Goal: Ask a question: Seek information or help from site administrators or community

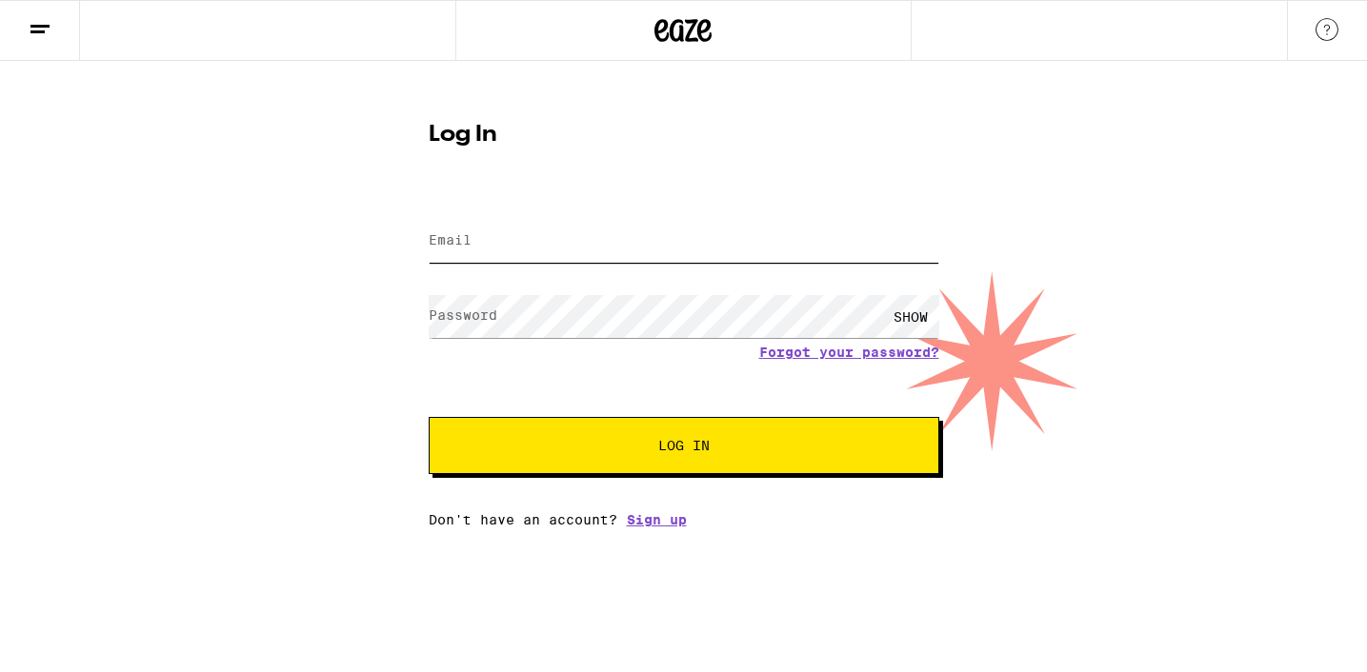
type input "[EMAIL_ADDRESS][DOMAIN_NAME]"
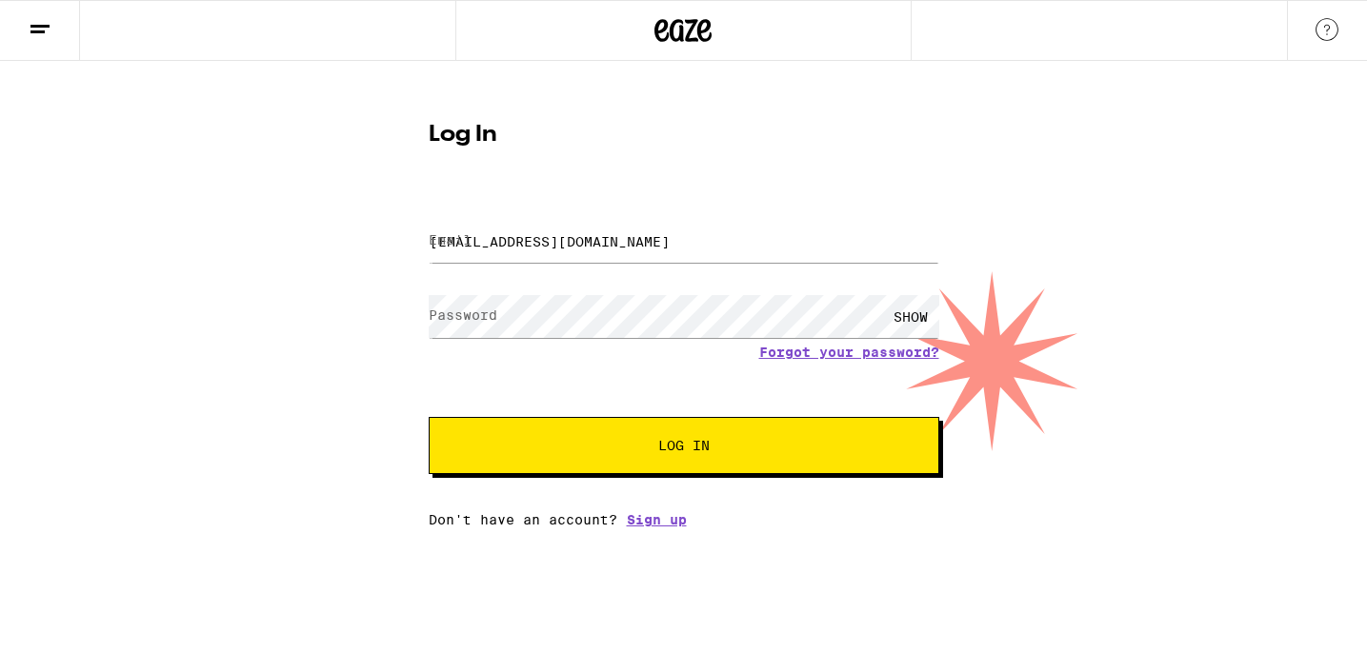
click at [664, 415] on form "Email Email [EMAIL_ADDRESS][DOMAIN_NAME] Password Password SHOW Forgot your pas…" at bounding box center [684, 334] width 511 height 280
click at [653, 449] on span "Log In" at bounding box center [684, 445] width 356 height 13
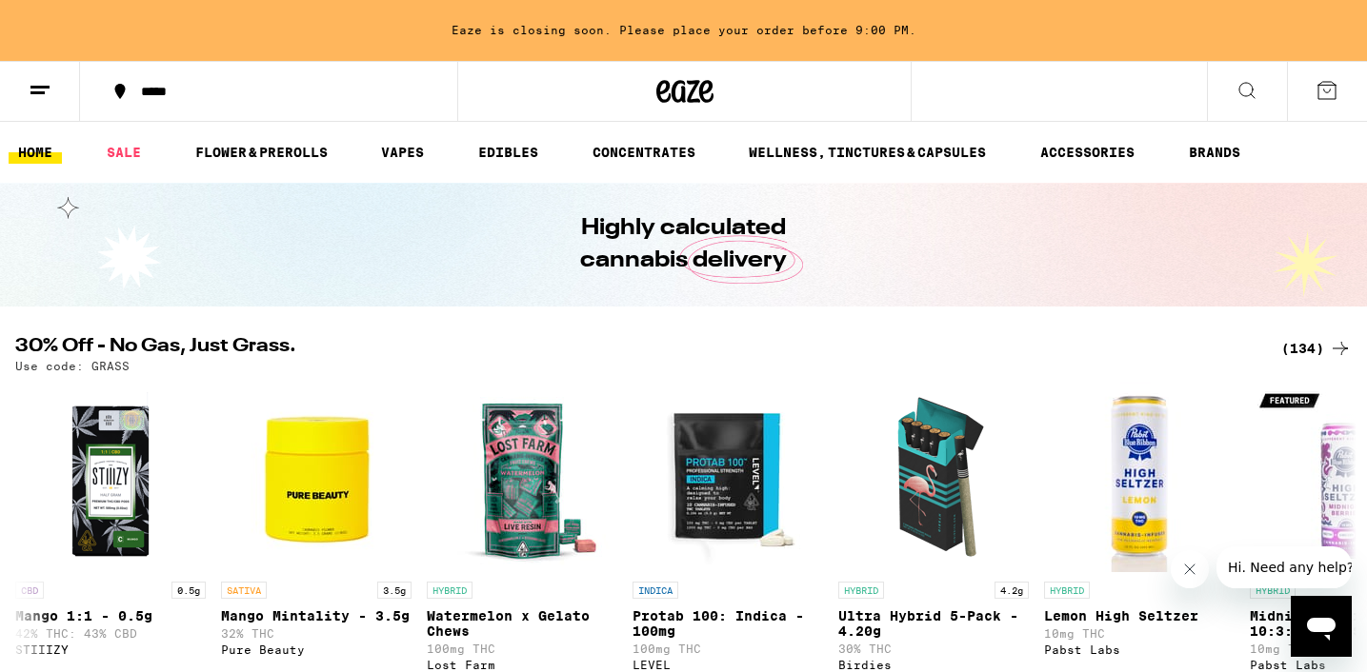
drag, startPoint x: 214, startPoint y: 78, endPoint x: 190, endPoint y: 92, distance: 28.6
click at [14, 62] on div "*****" at bounding box center [228, 91] width 457 height 61
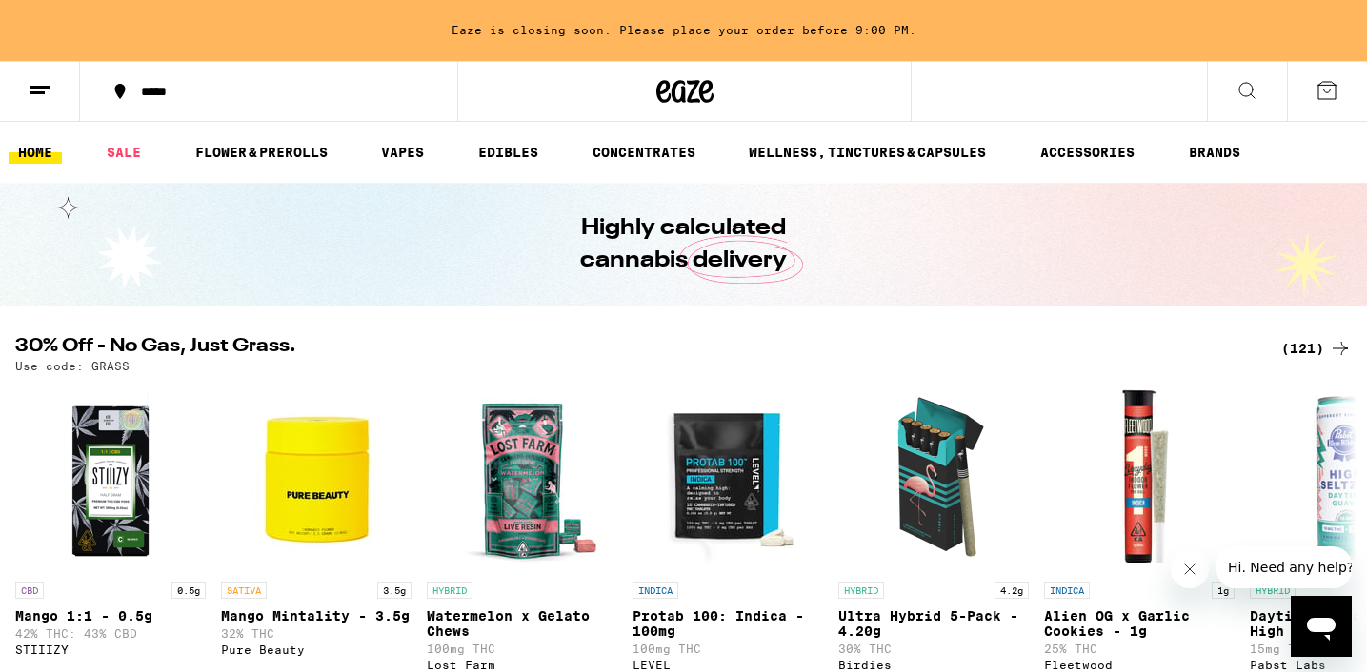
drag, startPoint x: 238, startPoint y: 92, endPoint x: 111, endPoint y: 80, distance: 127.3
click at [111, 80] on button "*****" at bounding box center [268, 91] width 377 height 57
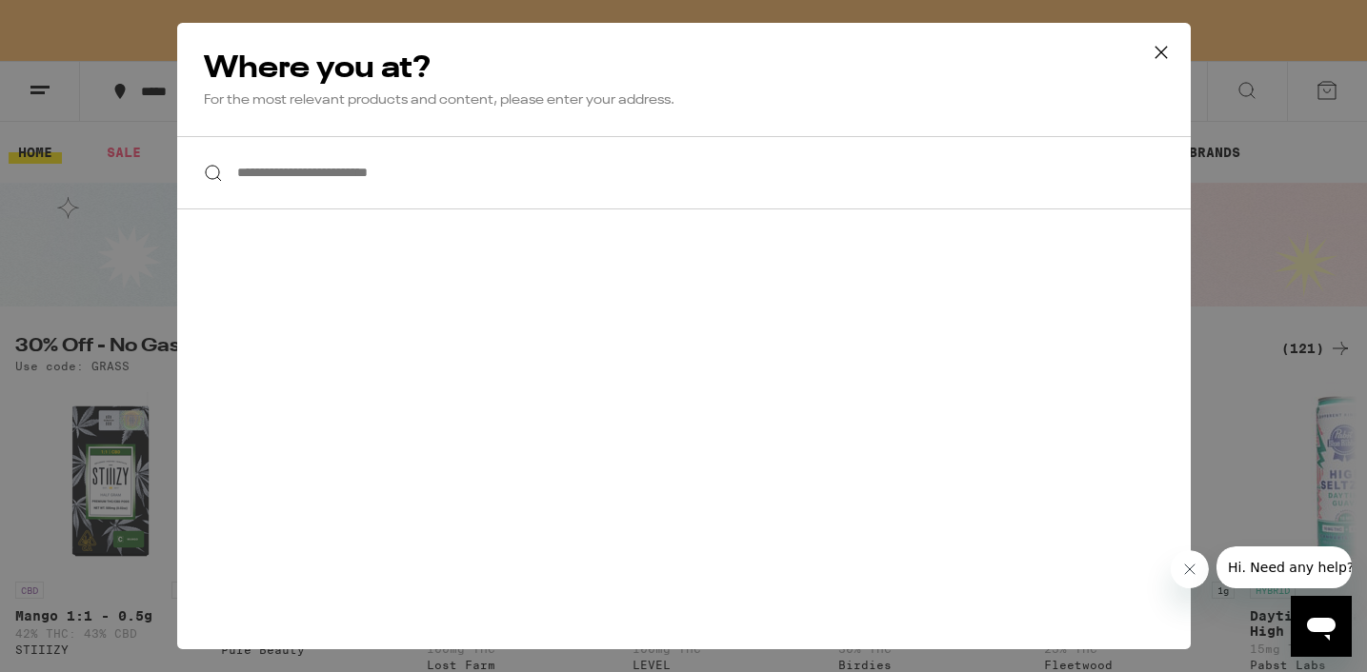
click at [686, 156] on input "**********" at bounding box center [683, 172] width 1013 height 73
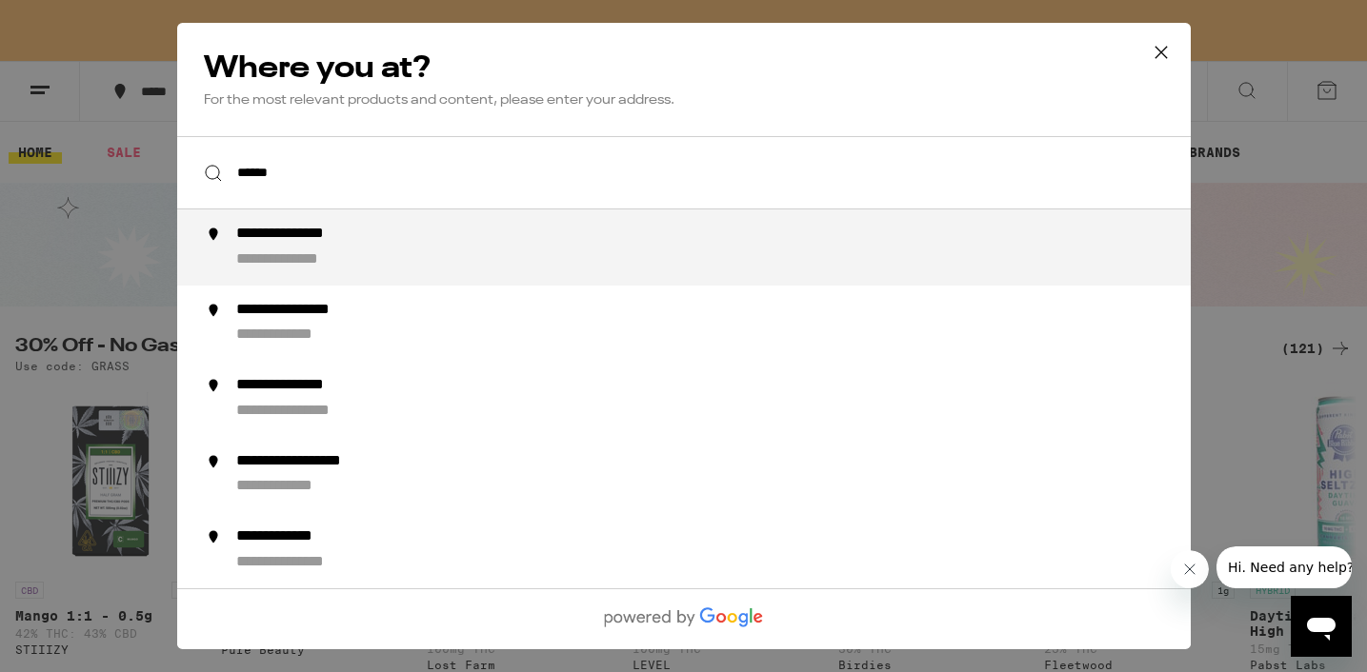
click at [625, 250] on div "**********" at bounding box center [720, 248] width 971 height 46
type input "**********"
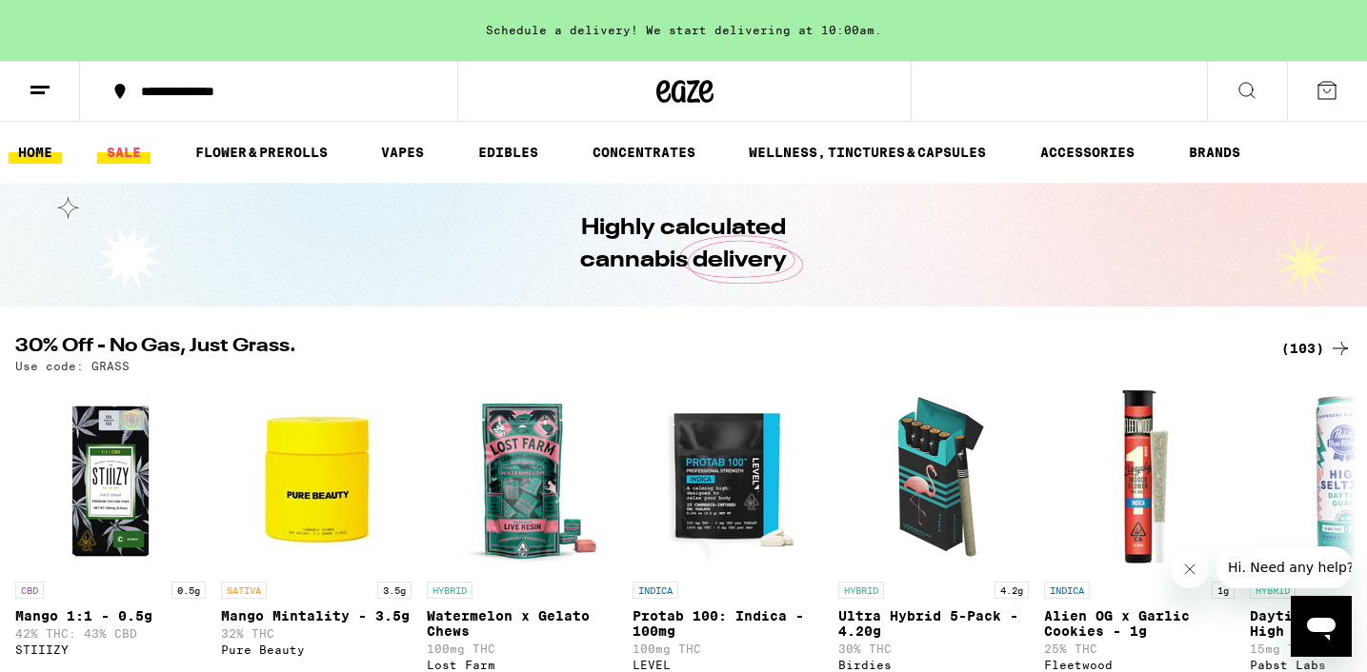
click at [129, 146] on link "SALE" at bounding box center [123, 152] width 53 height 23
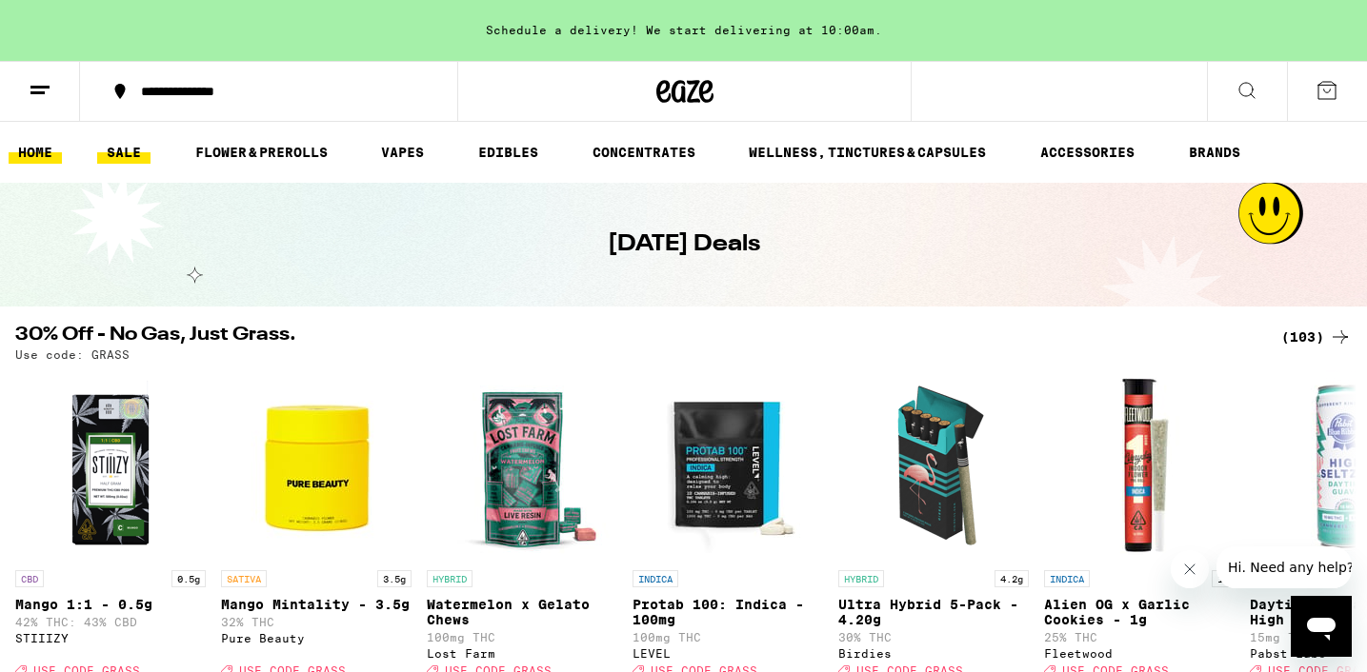
click at [46, 149] on link "HOME" at bounding box center [35, 152] width 53 height 23
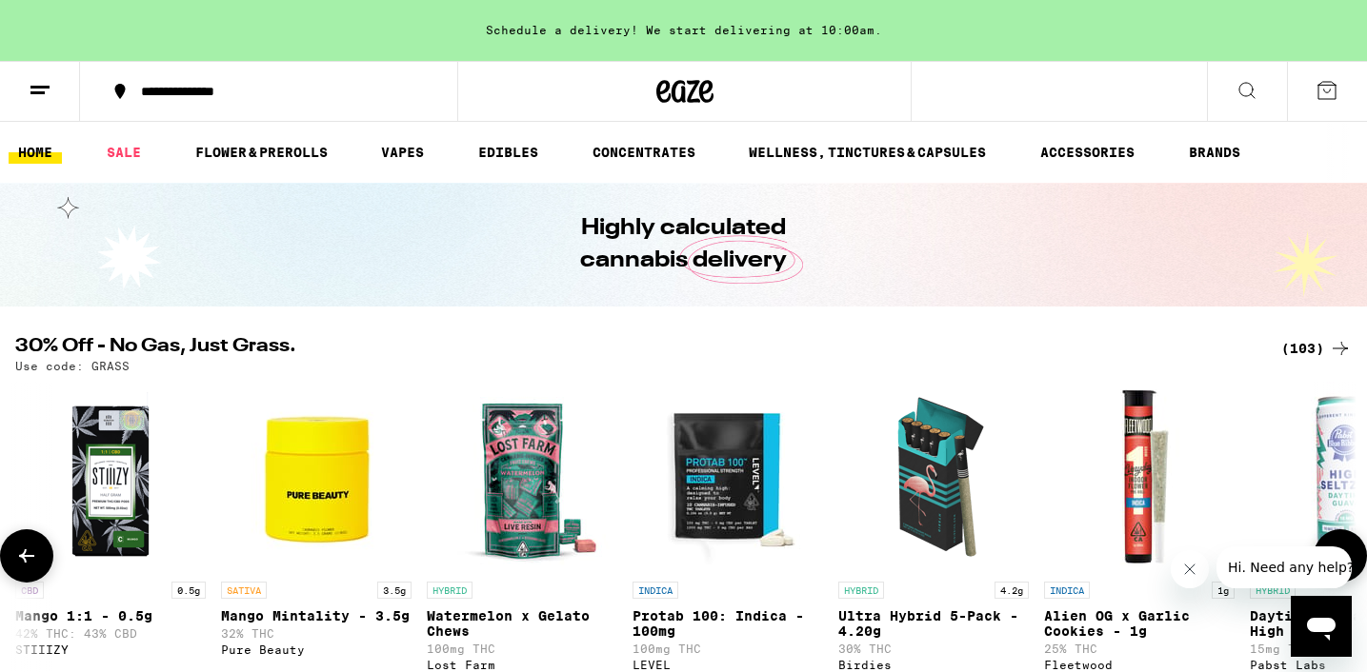
click at [602, 388] on img "Open page for Watermelon x Gelato Chews from Lost Farm" at bounding box center [522, 477] width 190 height 190
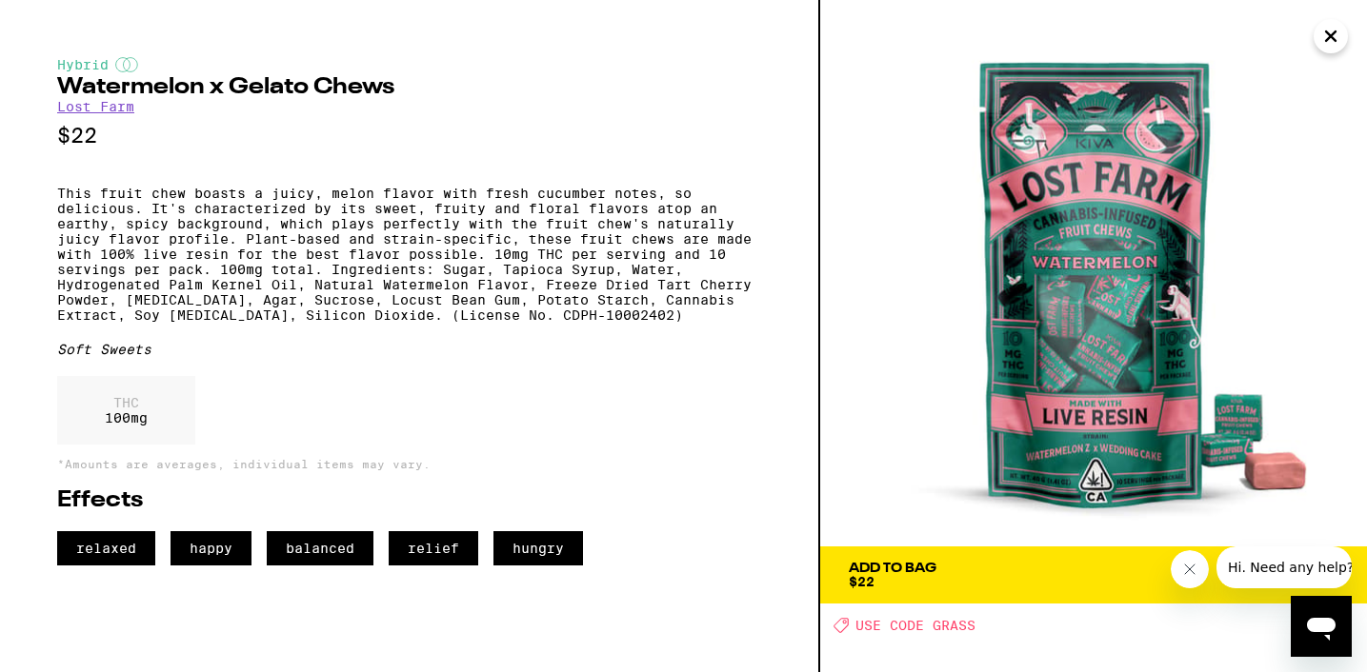
scroll to position [1712, 0]
click at [1332, 31] on icon "Close" at bounding box center [1330, 36] width 23 height 29
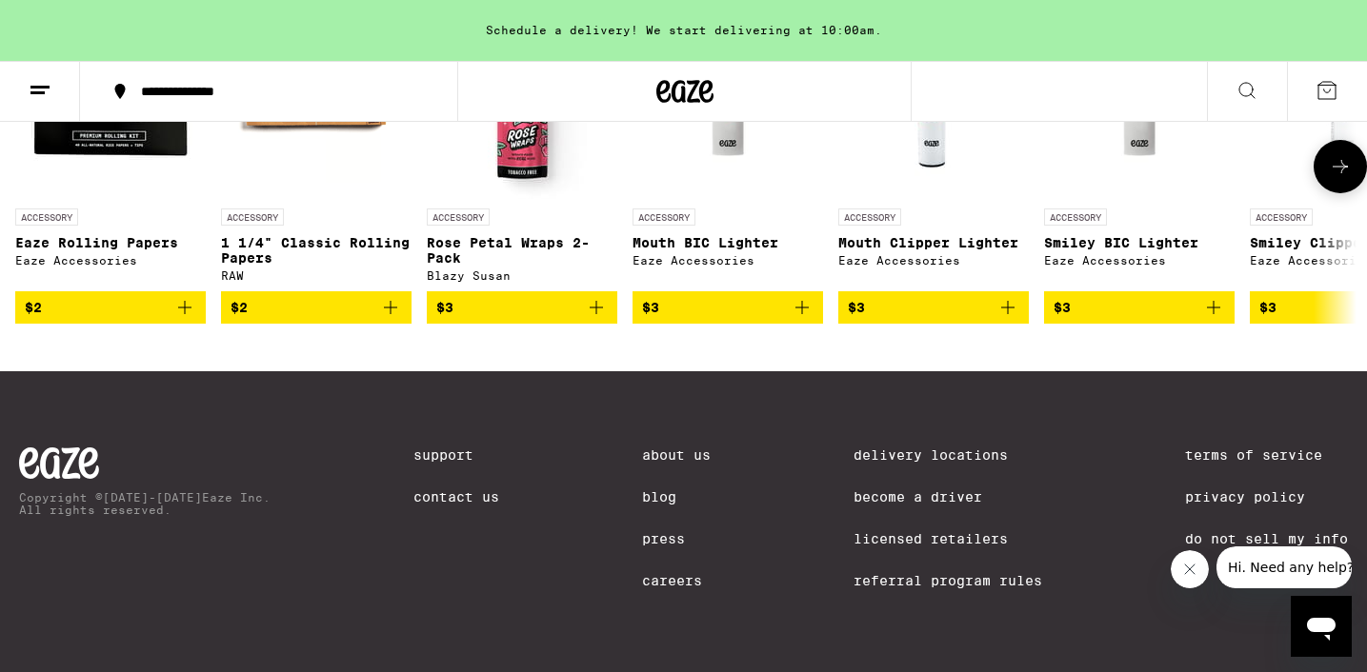
scroll to position [8392, 0]
click at [1299, 571] on span "Hi. Need any help?" at bounding box center [1291, 567] width 126 height 15
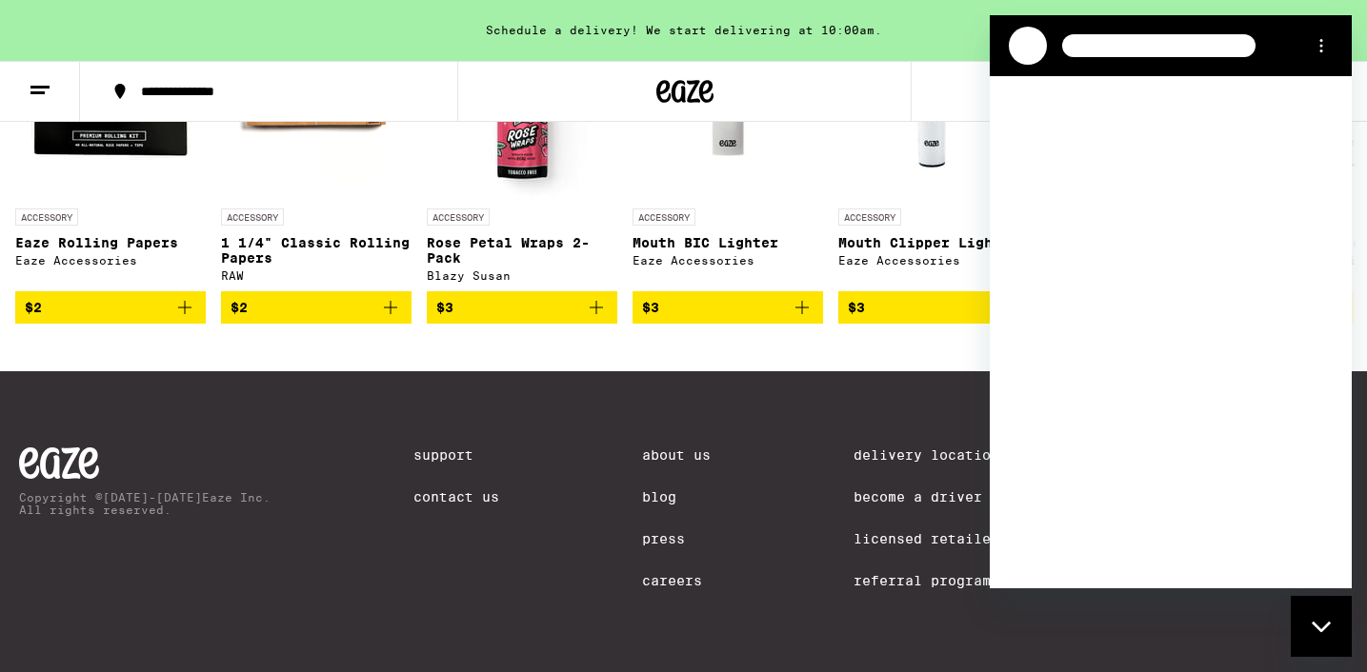
scroll to position [0, 0]
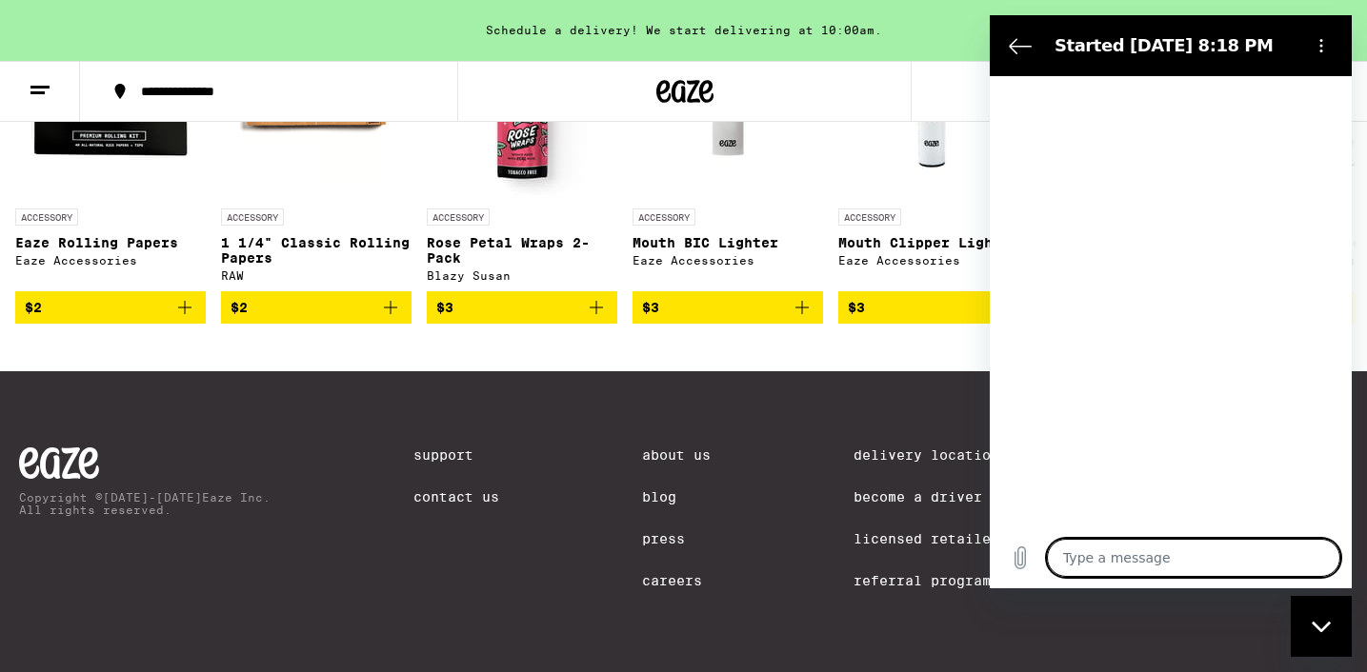
type textarea "x"
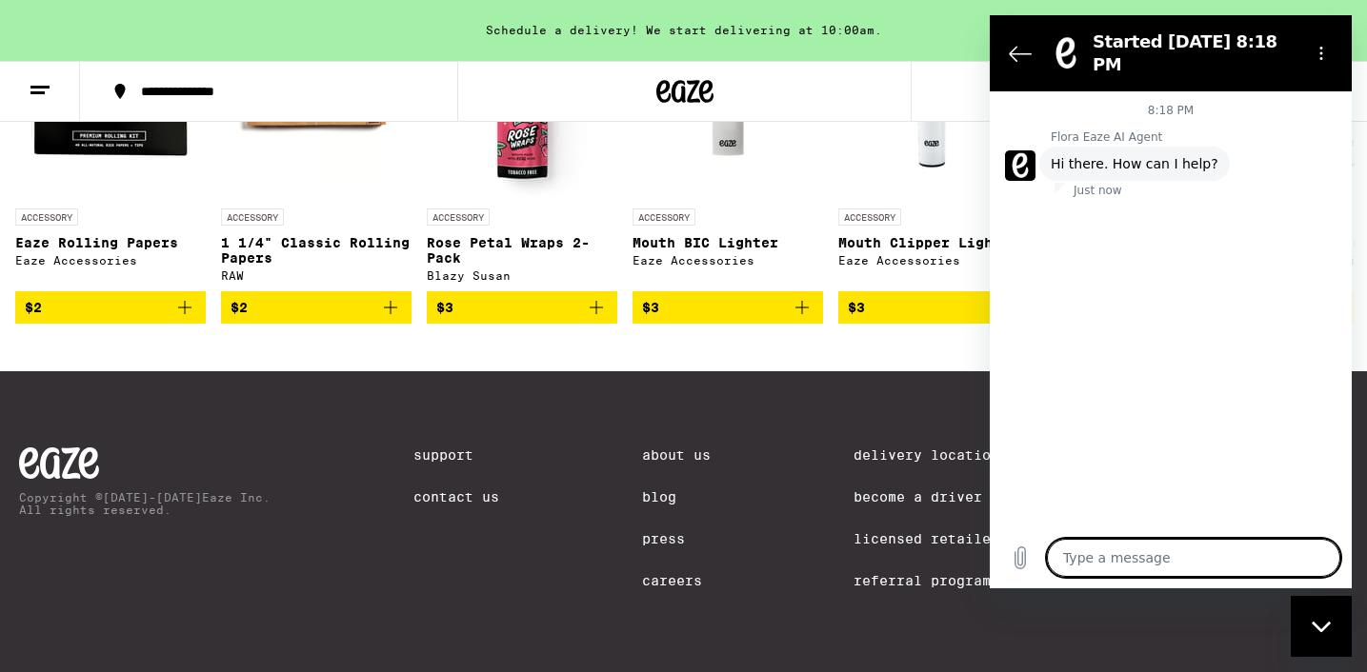
click at [1151, 559] on textarea at bounding box center [1193, 558] width 293 height 38
type textarea "w"
type textarea "x"
type textarea "wh"
type textarea "x"
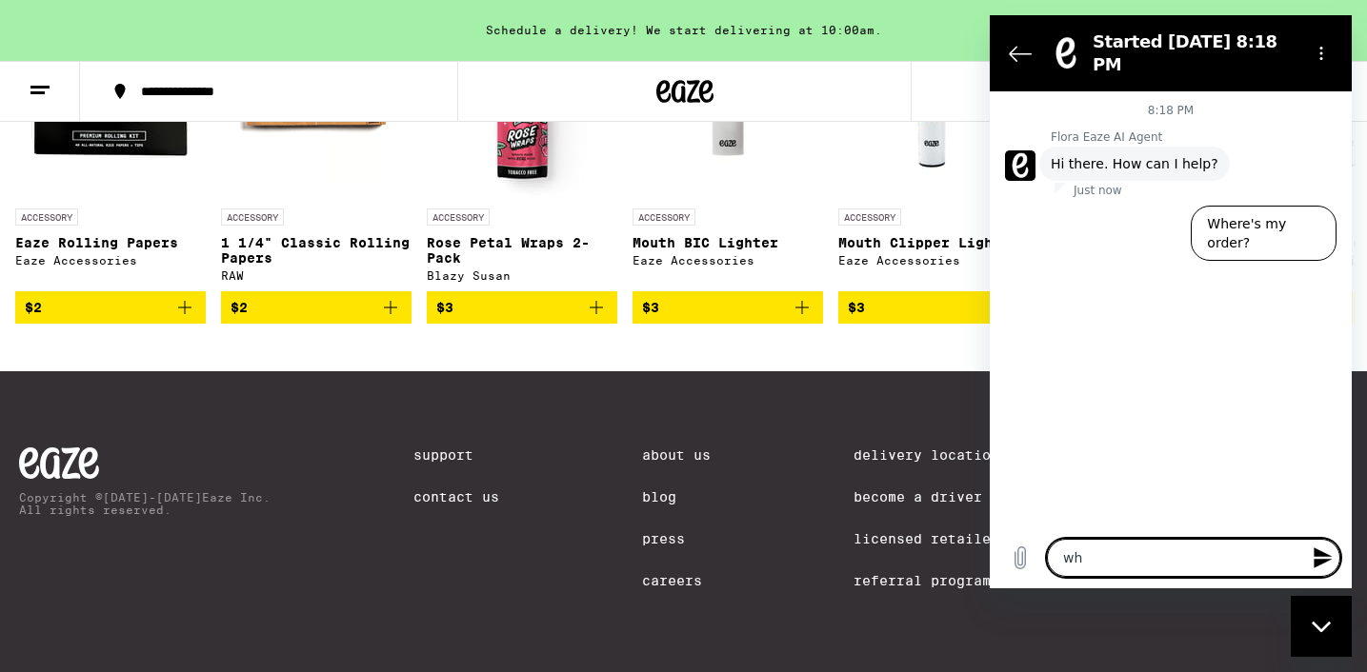
type textarea "whe"
type textarea "x"
type textarea "when"
type textarea "x"
type textarea "when"
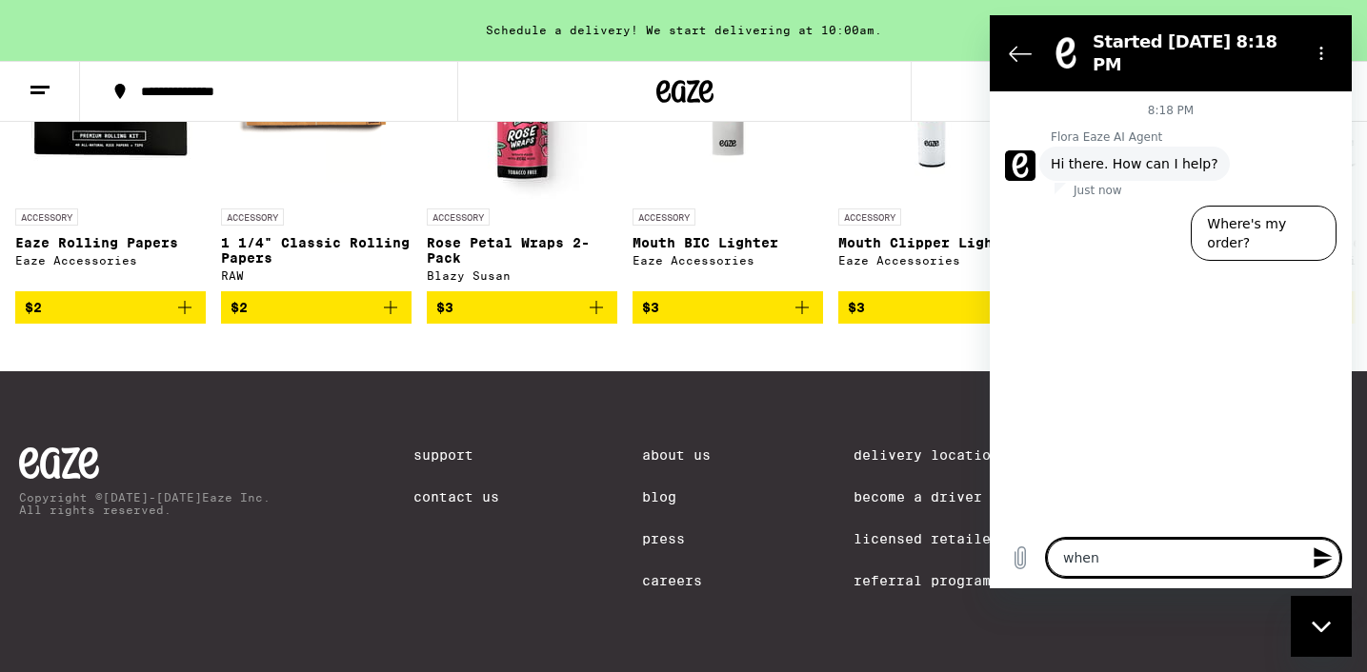
type textarea "x"
type textarea "when a"
type textarea "x"
type textarea "when ar"
type textarea "x"
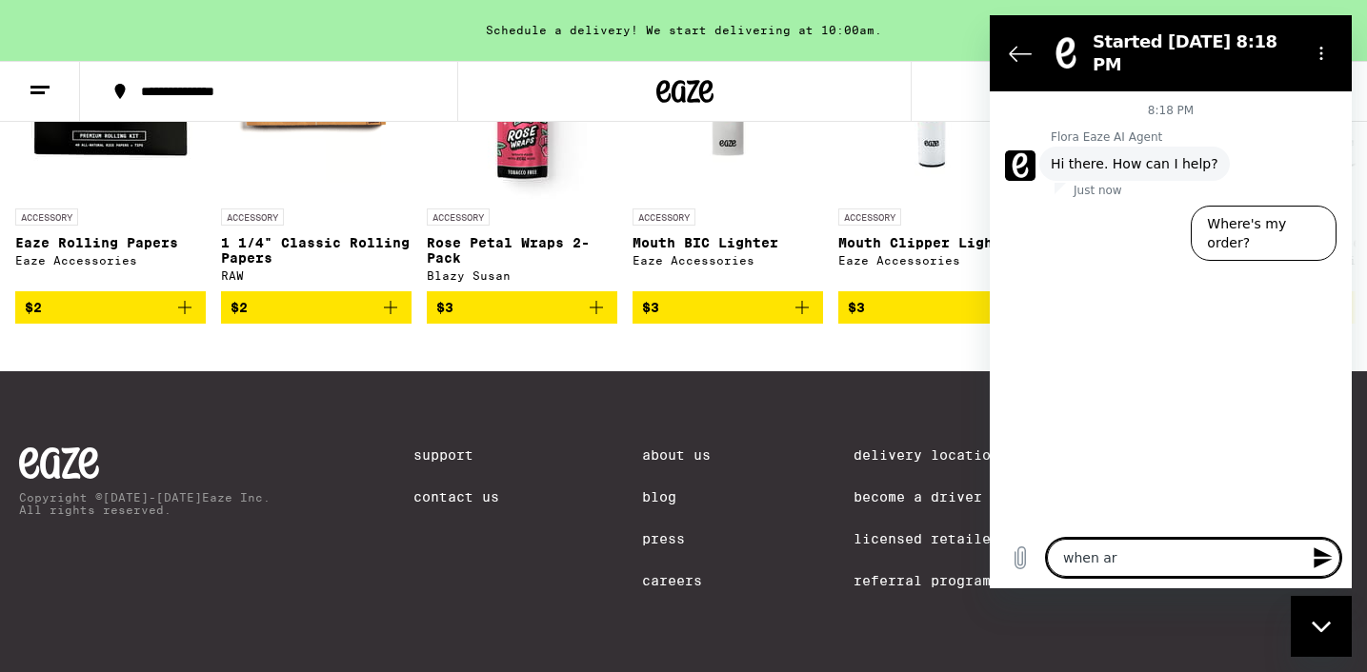
type textarea "when are"
type textarea "x"
type textarea "when are"
type textarea "x"
type textarea "when are t"
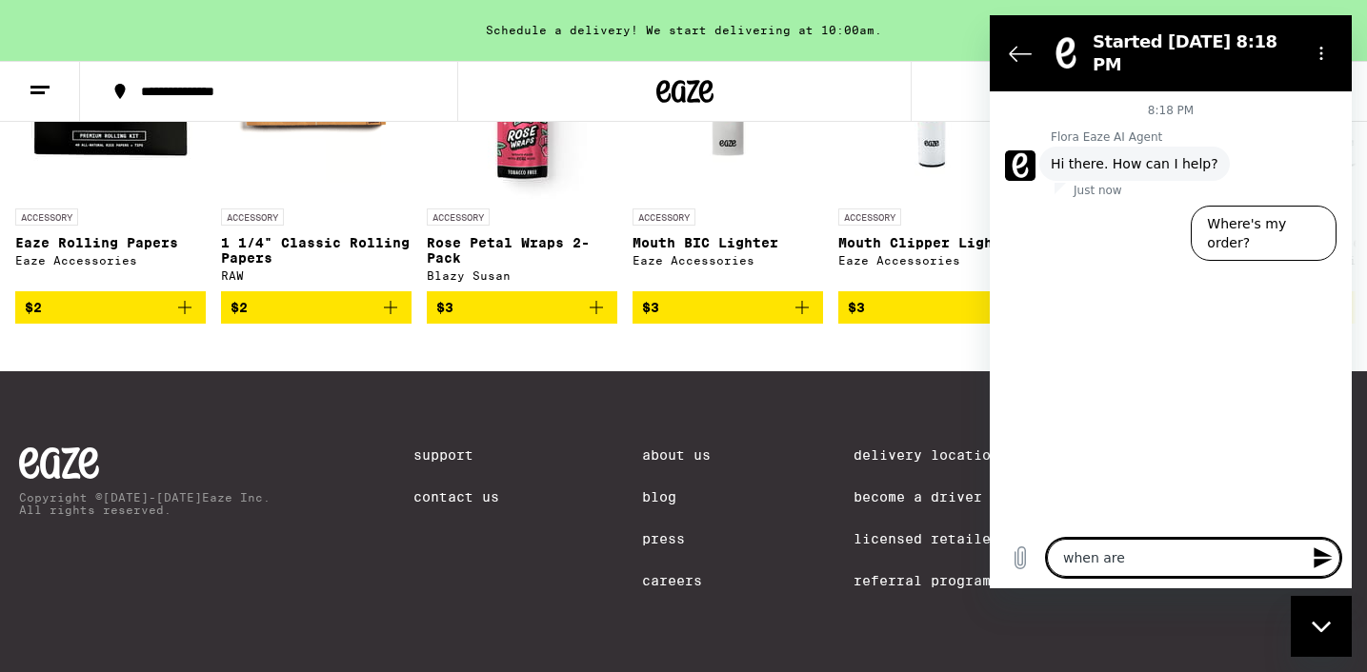
type textarea "x"
type textarea "when are"
type textarea "x"
type textarea "when are"
type textarea "x"
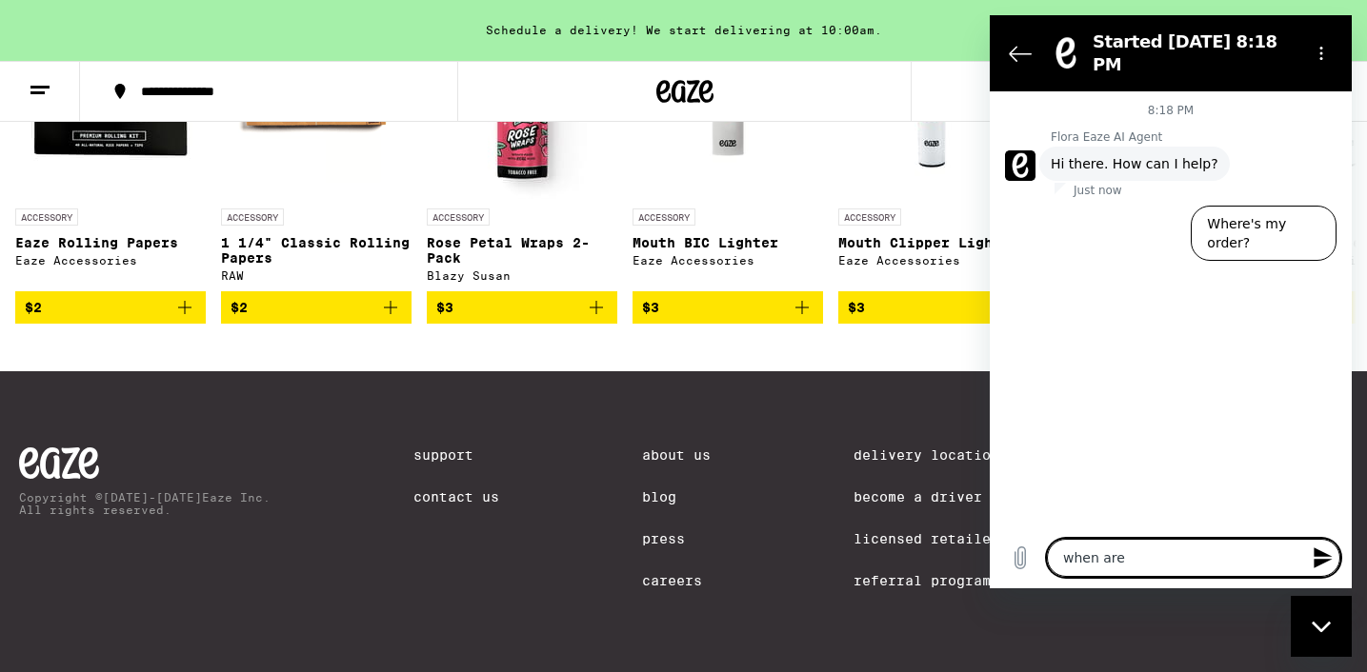
type textarea "when ar"
type textarea "x"
type textarea "when a"
type textarea "x"
type textarea "when"
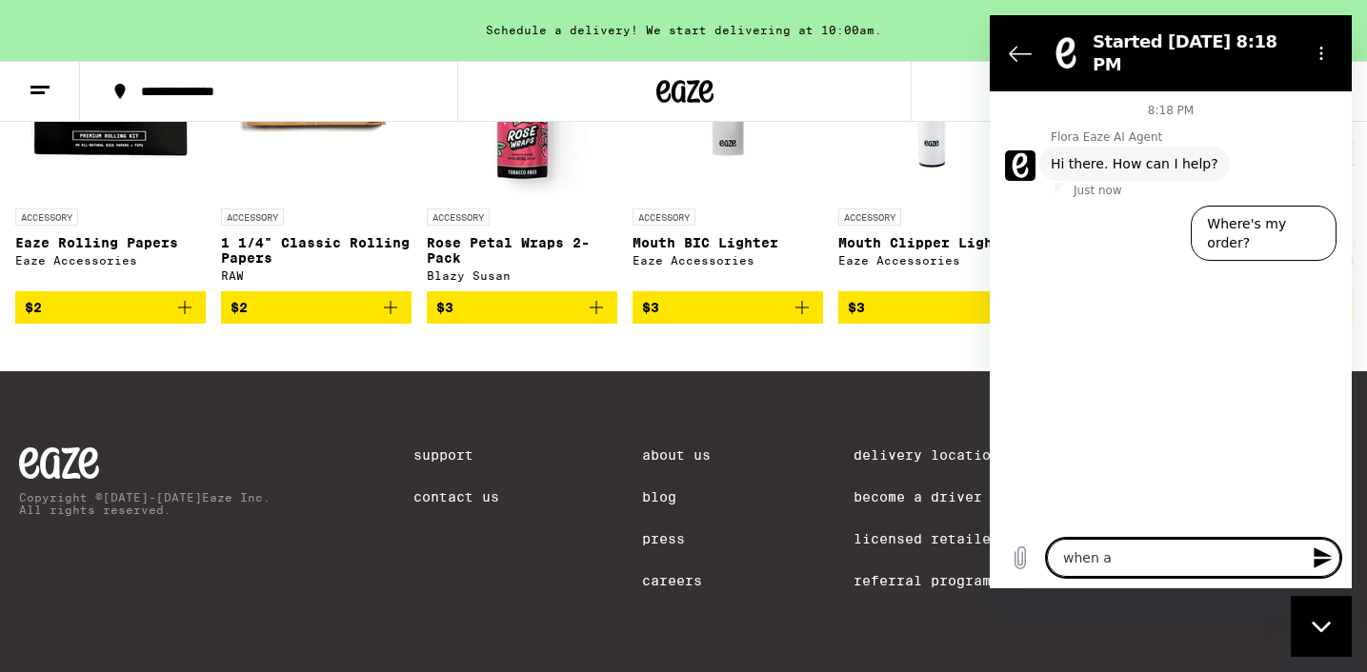
type textarea "x"
type textarea "when"
type textarea "x"
type textarea "whe"
type textarea "x"
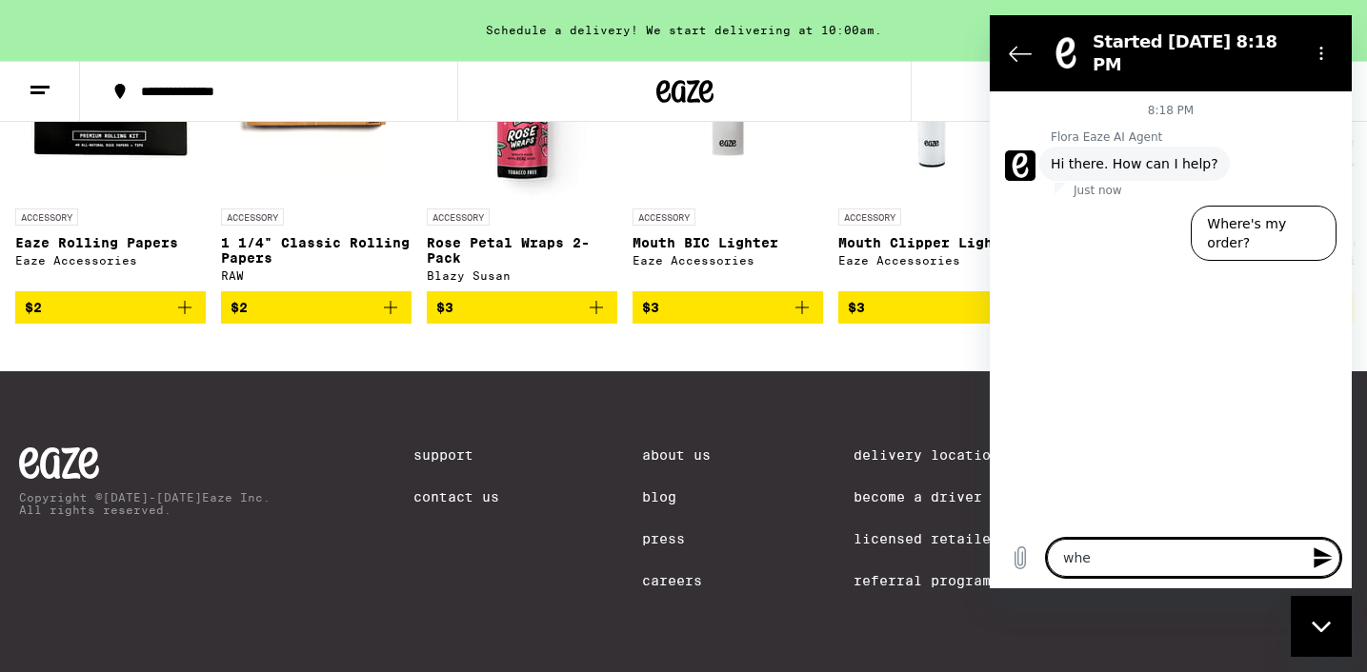
type textarea "wh"
type textarea "x"
type textarea "w"
type textarea "x"
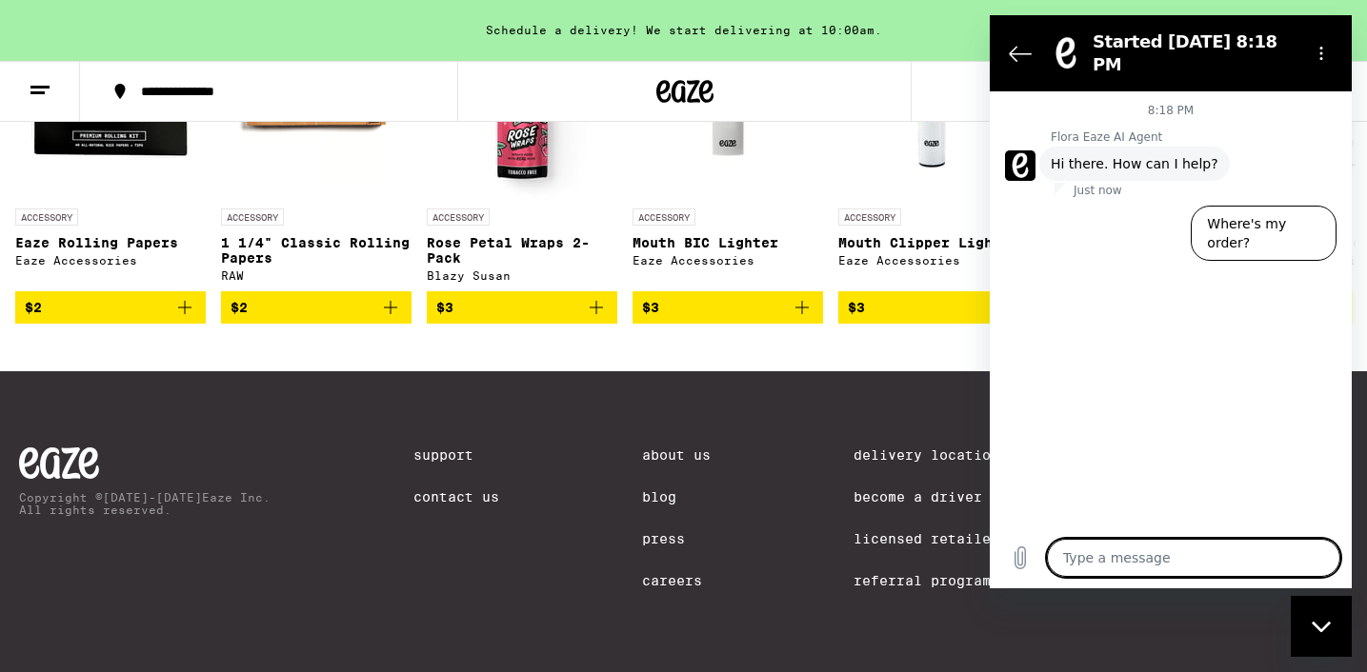
type textarea "w"
type textarea "x"
type textarea "wh"
type textarea "x"
type textarea "whe"
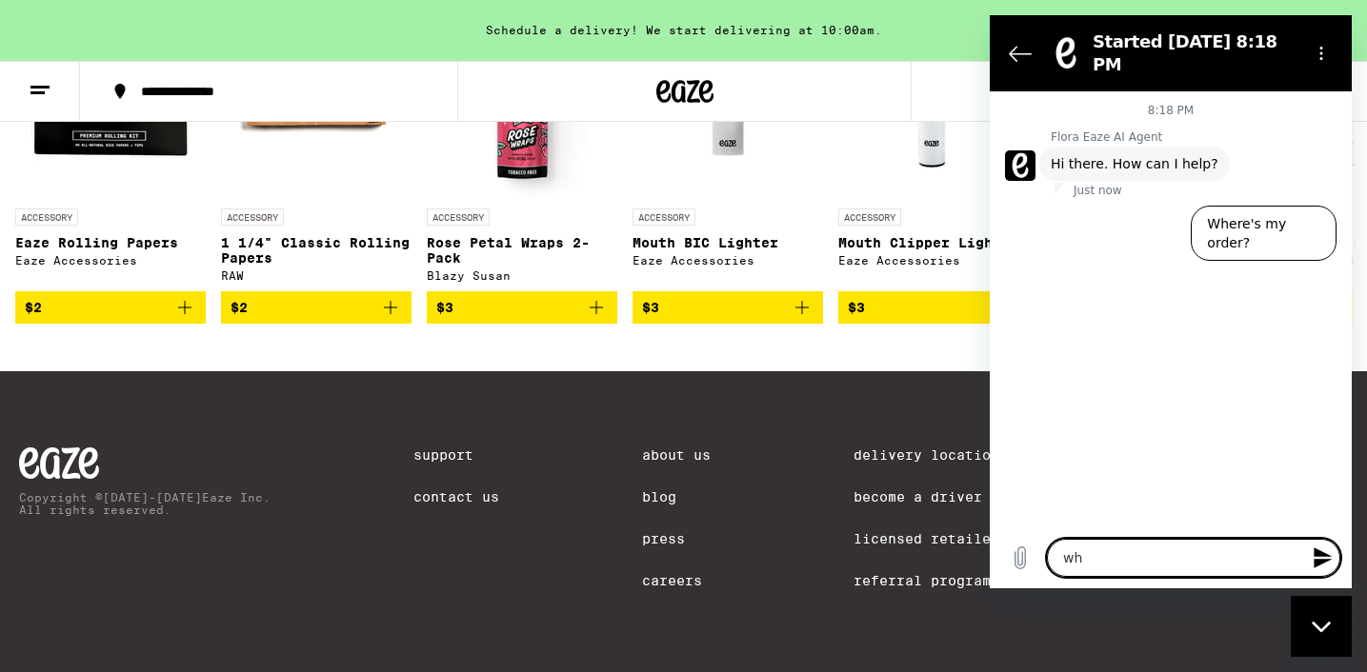
type textarea "x"
type textarea "when"
type textarea "x"
type textarea "when"
type textarea "x"
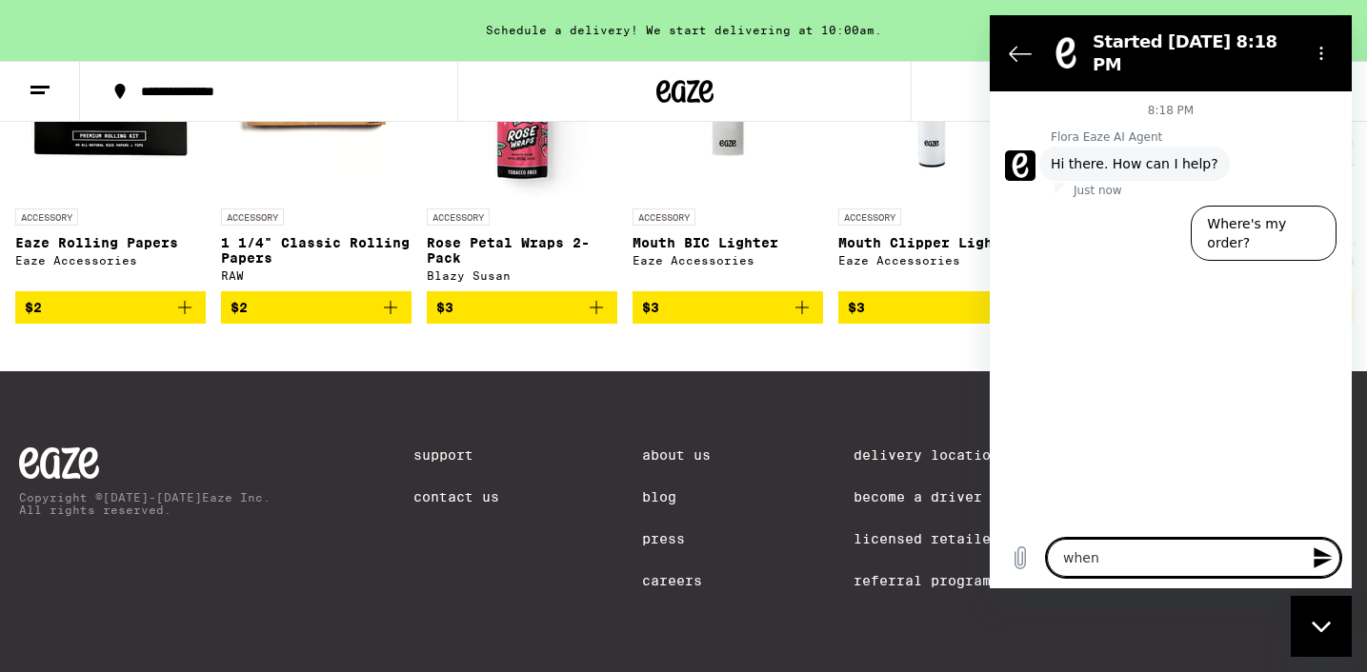
type textarea "when a"
type textarea "x"
type textarea "when ar"
type textarea "x"
type textarea "when are"
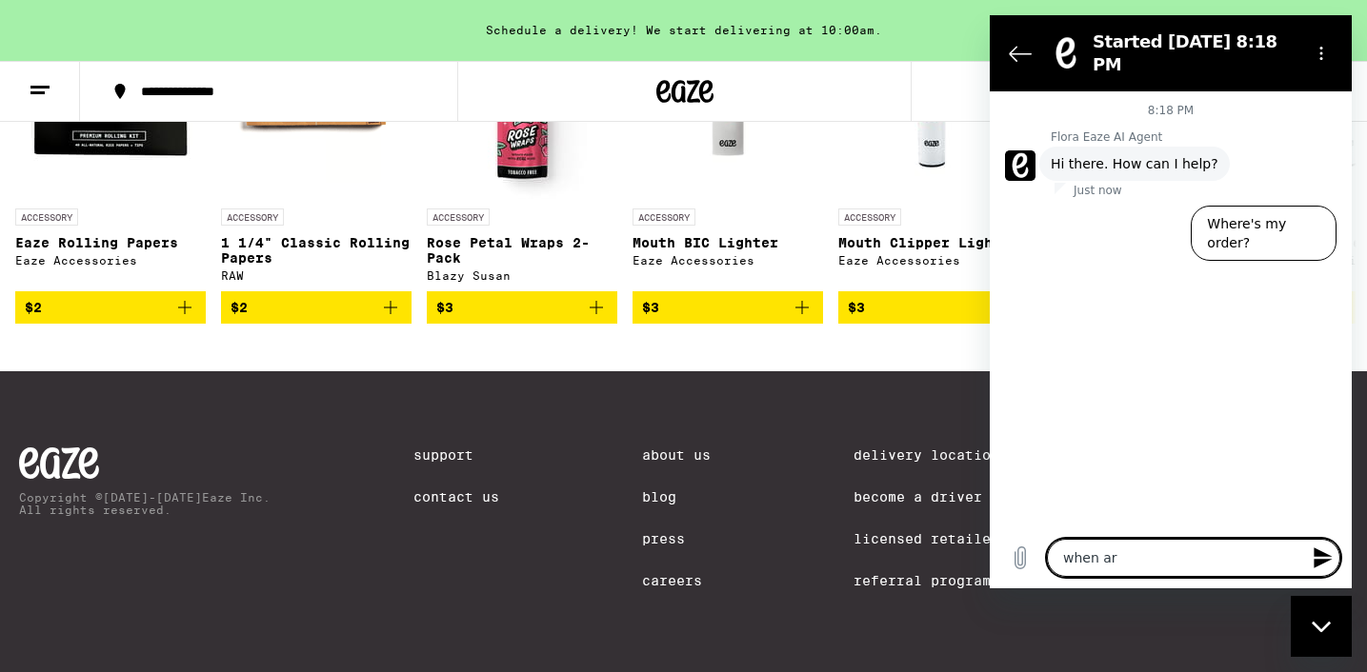
type textarea "x"
type textarea "when are"
type textarea "x"
type textarea "when are c"
type textarea "x"
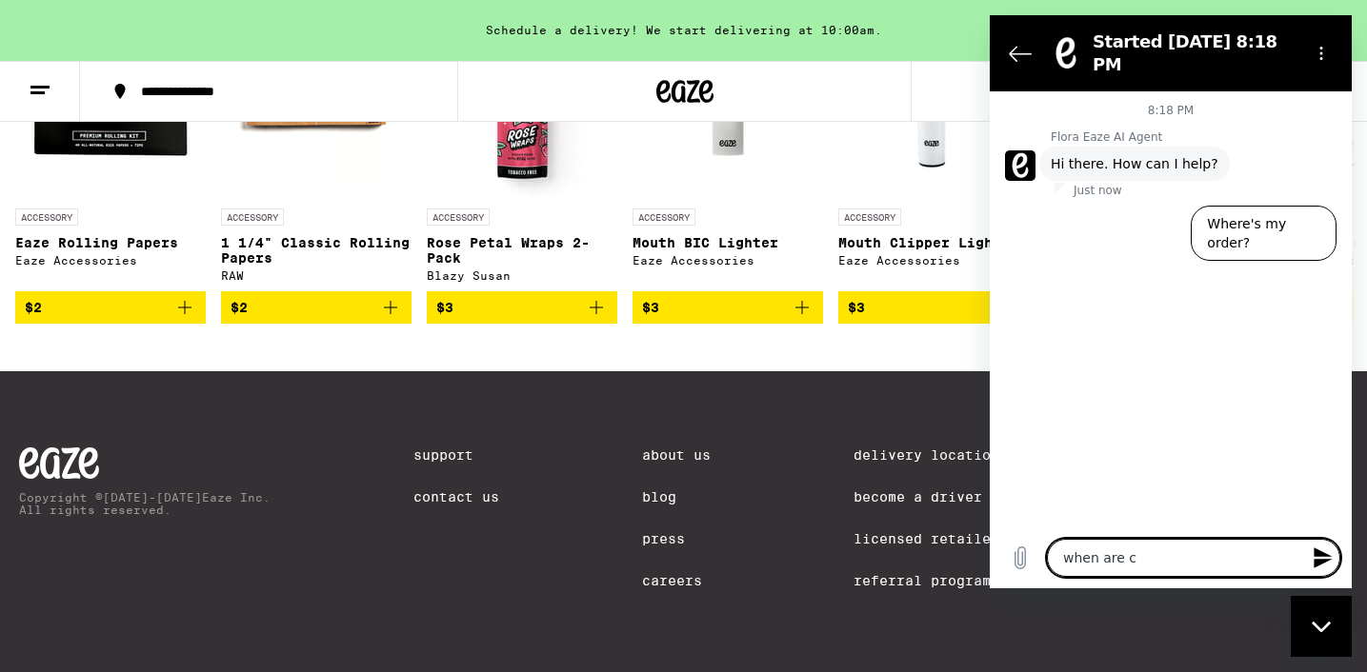
type textarea "when are cl"
type textarea "x"
type textarea "when are cla"
type textarea "x"
type textarea "when are clay"
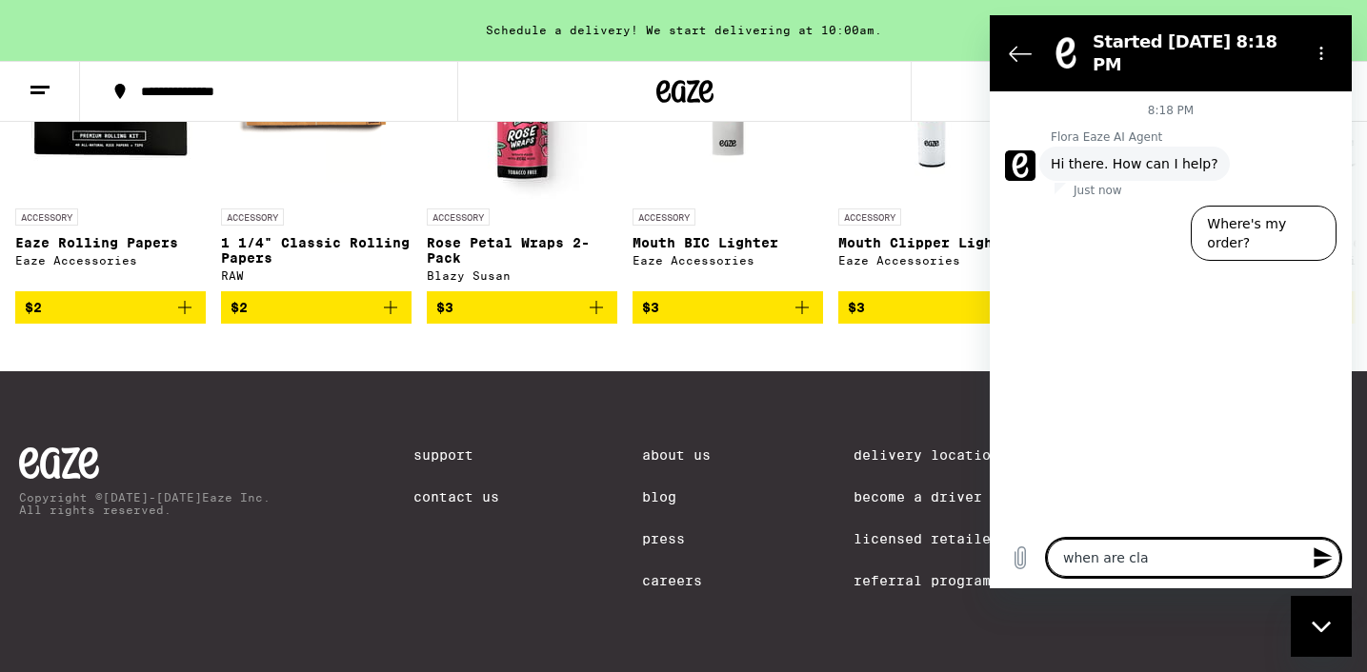
type textarea "x"
type textarea "when are clayb"
type textarea "x"
type textarea "when are claybo"
type textarea "x"
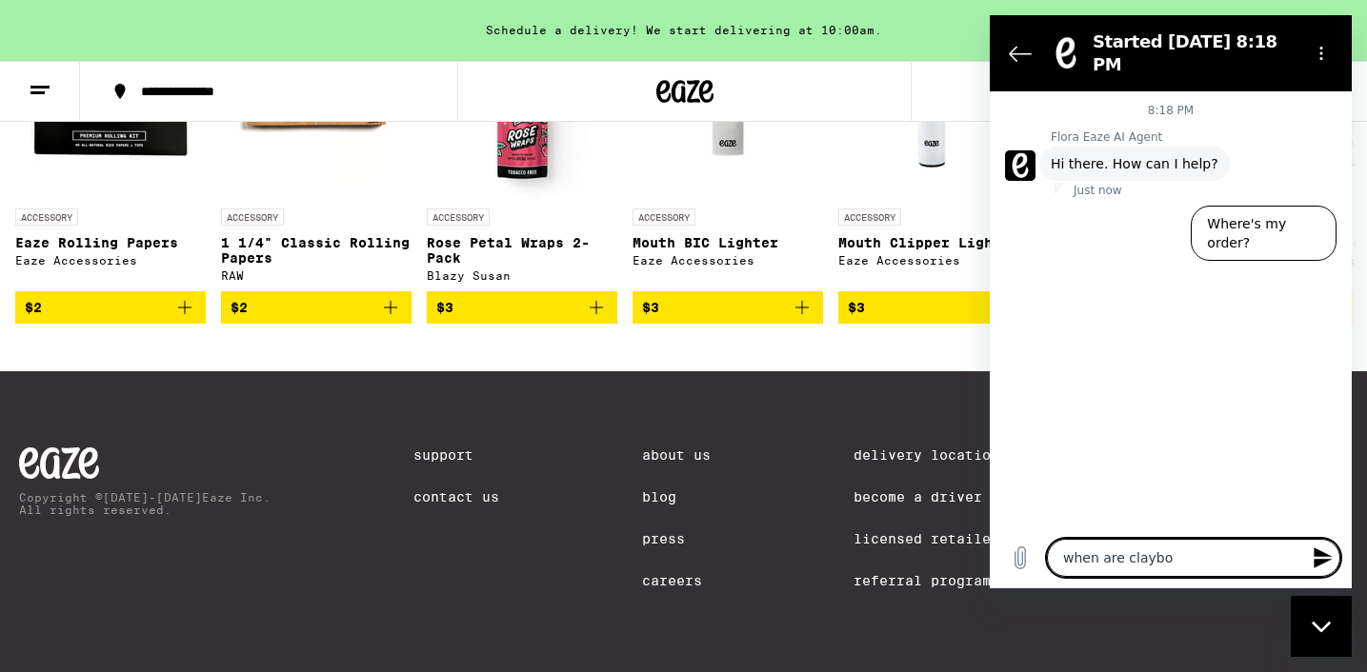
type textarea "when are claybor"
type textarea "x"
type textarea "when are [PERSON_NAME]"
type textarea "x"
type textarea "when are [PERSON_NAME]"
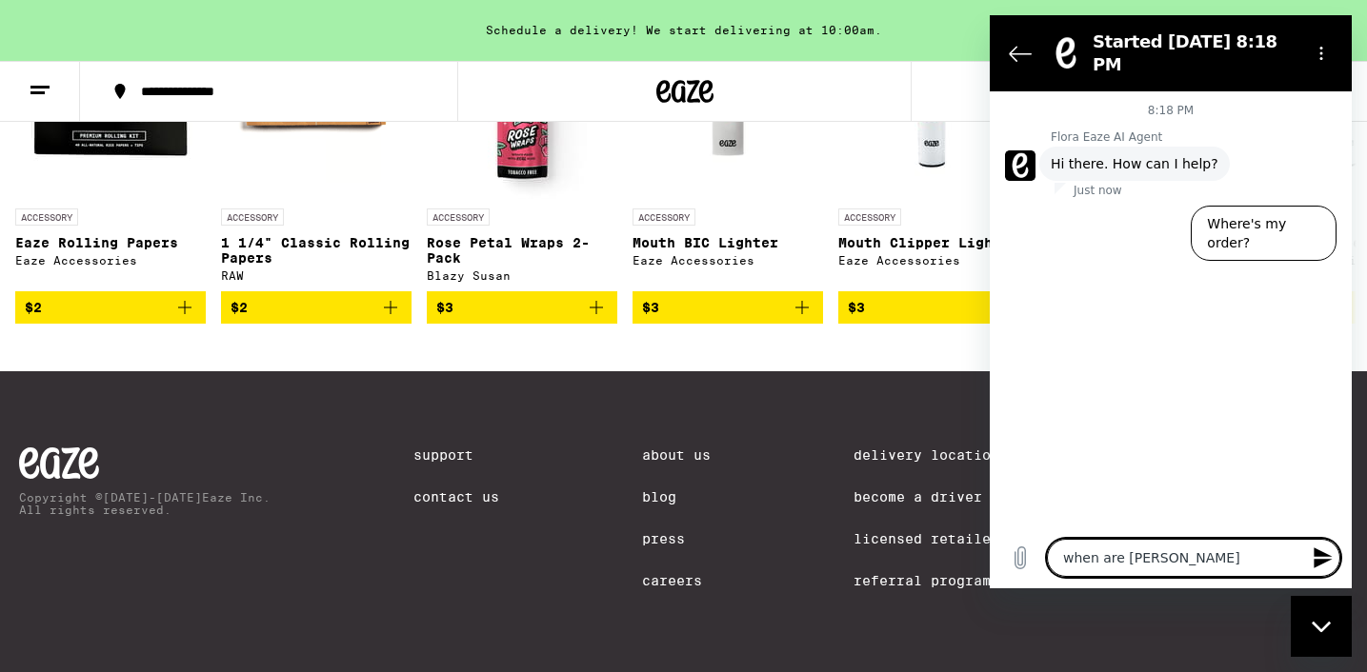
type textarea "x"
type textarea "when are [PERSON_NAME] r"
type textarea "x"
type textarea "when are [PERSON_NAME]"
type textarea "x"
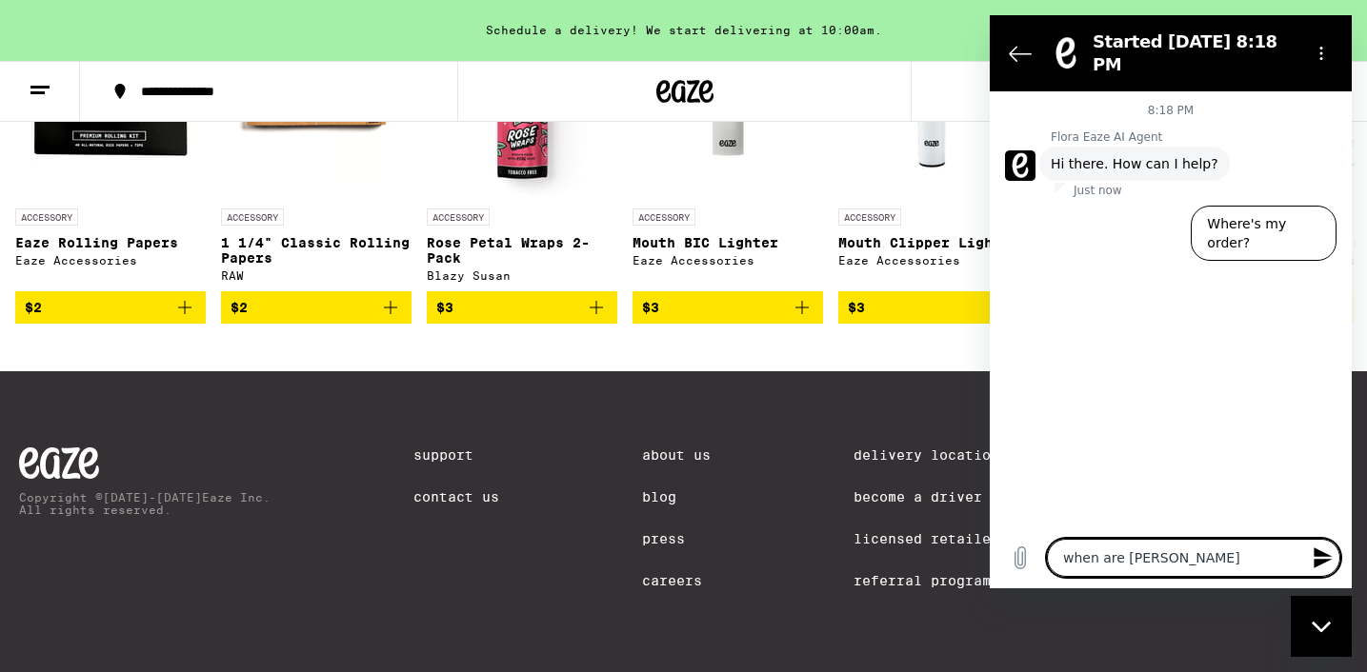
type textarea "when are [PERSON_NAME] p"
type textarea "x"
type textarea "when are [PERSON_NAME]"
type textarea "x"
type textarea "when are [PERSON_NAME] pro"
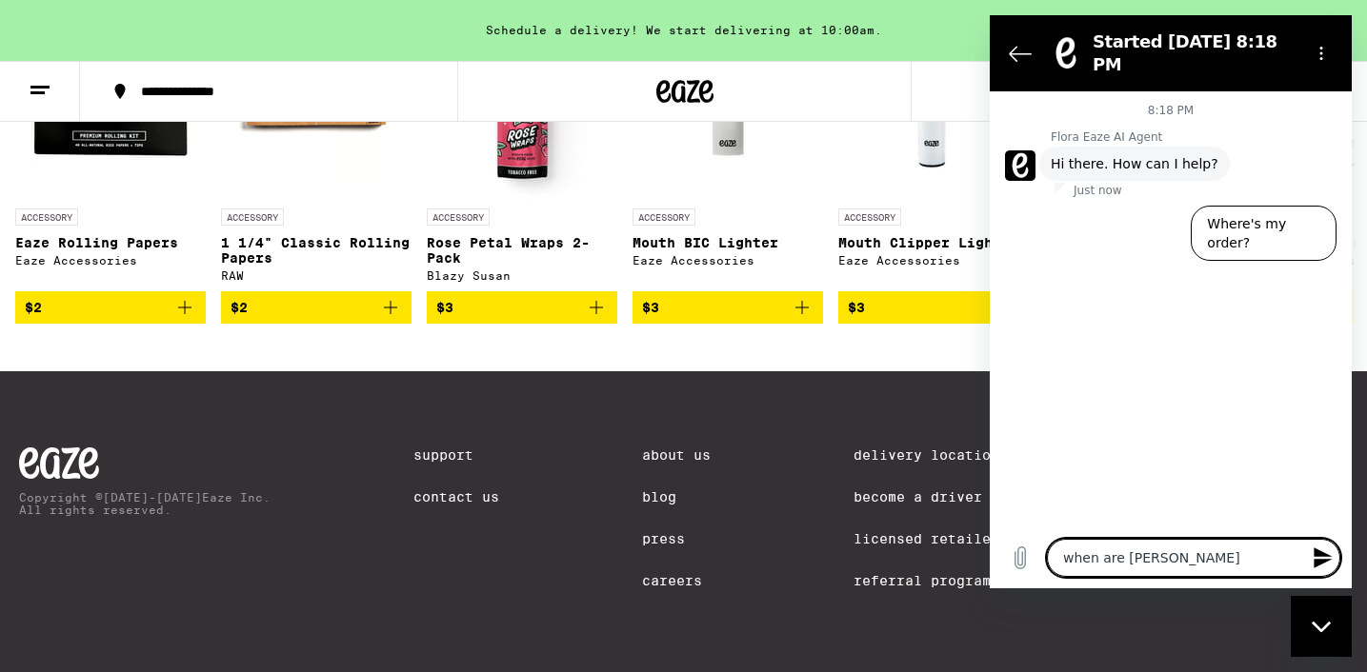
type textarea "x"
type textarea "when are [PERSON_NAME] prod"
type textarea "x"
type textarea "when are [PERSON_NAME] produ"
type textarea "x"
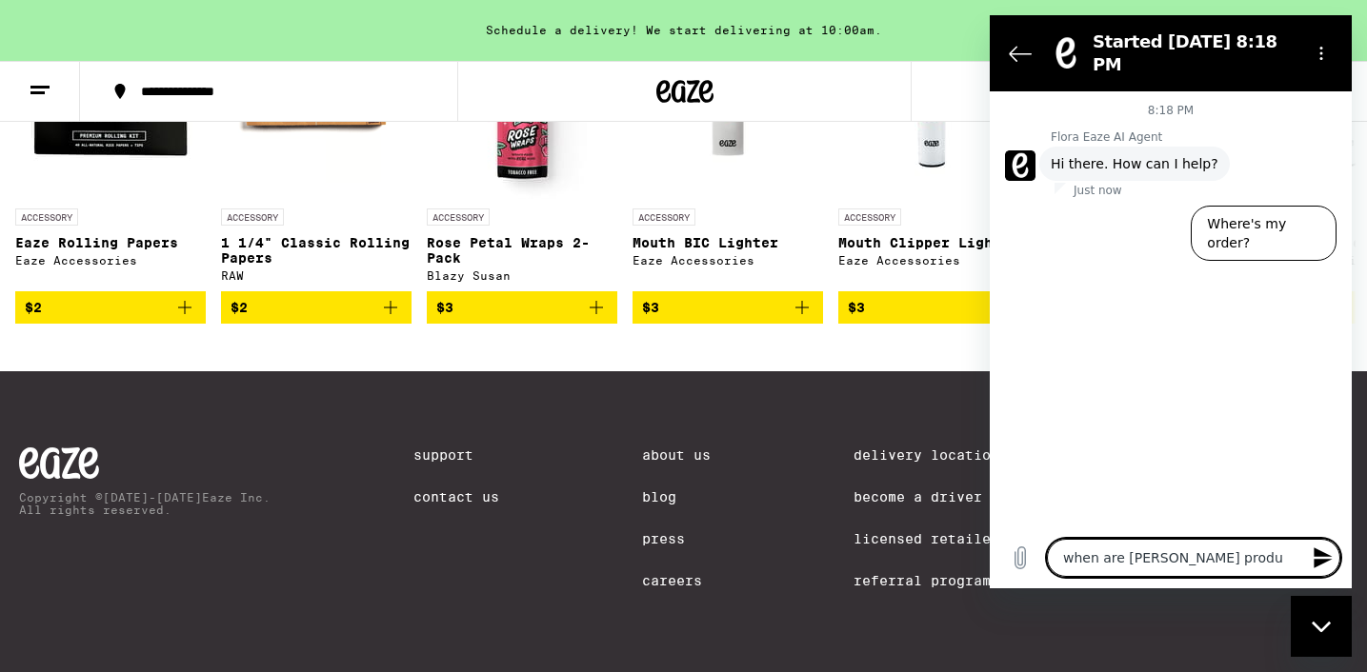
type textarea "when are [PERSON_NAME] produc"
type textarea "x"
type textarea "when are [PERSON_NAME] product"
type textarea "x"
type textarea "when are [PERSON_NAME] products"
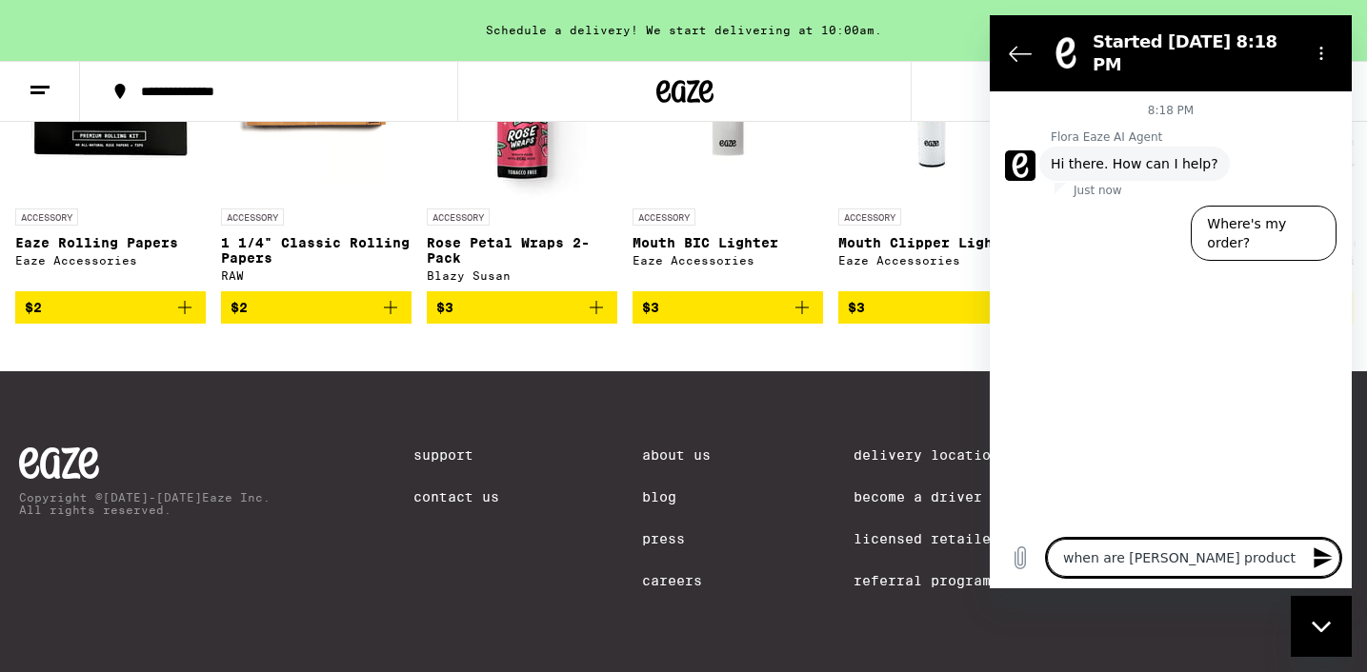
type textarea "x"
type textarea "when are [PERSON_NAME] products"
type textarea "x"
type textarea "when are [PERSON_NAME] products o"
type textarea "x"
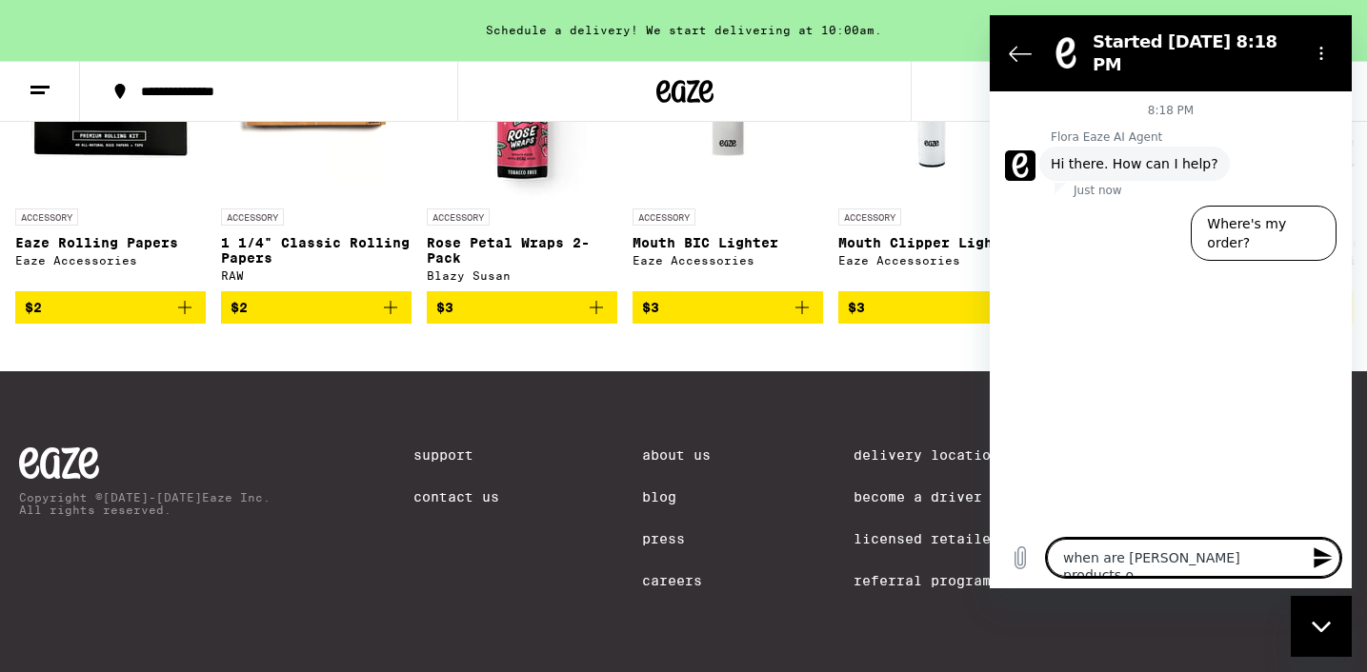
type textarea "when are [PERSON_NAME] products on"
type textarea "x"
type textarea "when are [PERSON_NAME] products on"
type textarea "x"
type textarea "when are [PERSON_NAME] products on s"
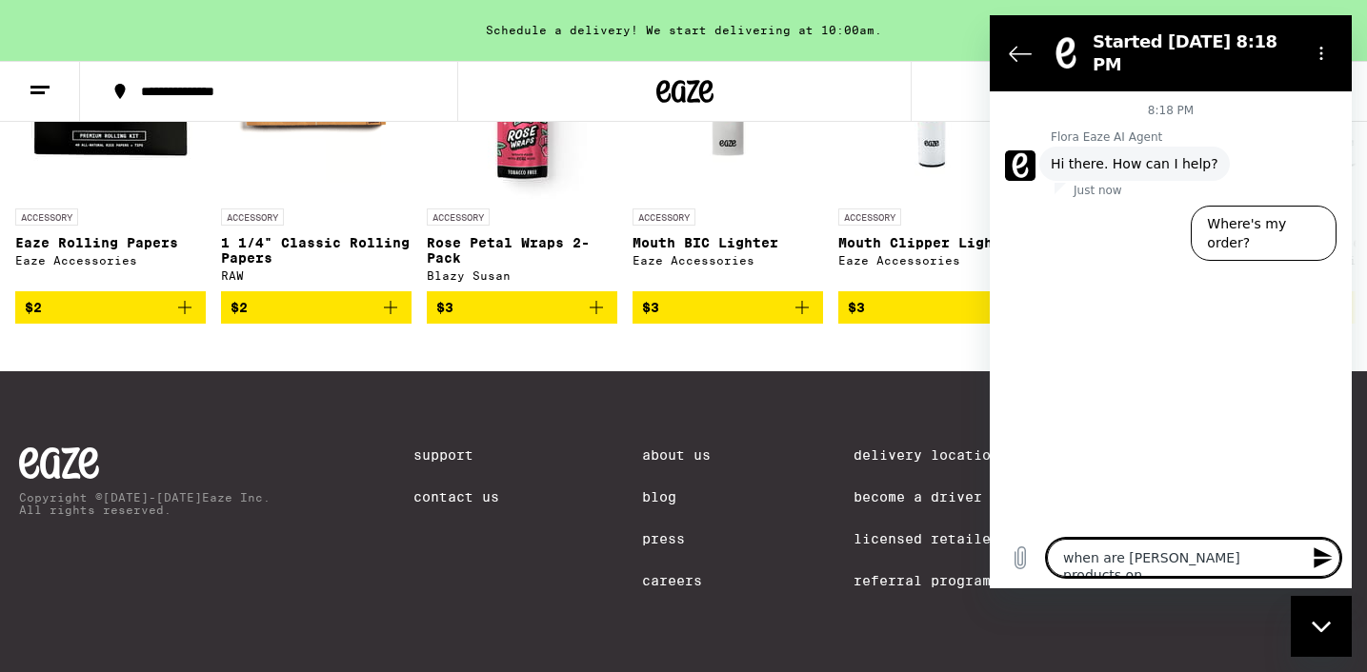
type textarea "x"
type textarea "when are [PERSON_NAME] products on sa"
type textarea "x"
type textarea "when are [PERSON_NAME] products on [PERSON_NAME]"
type textarea "x"
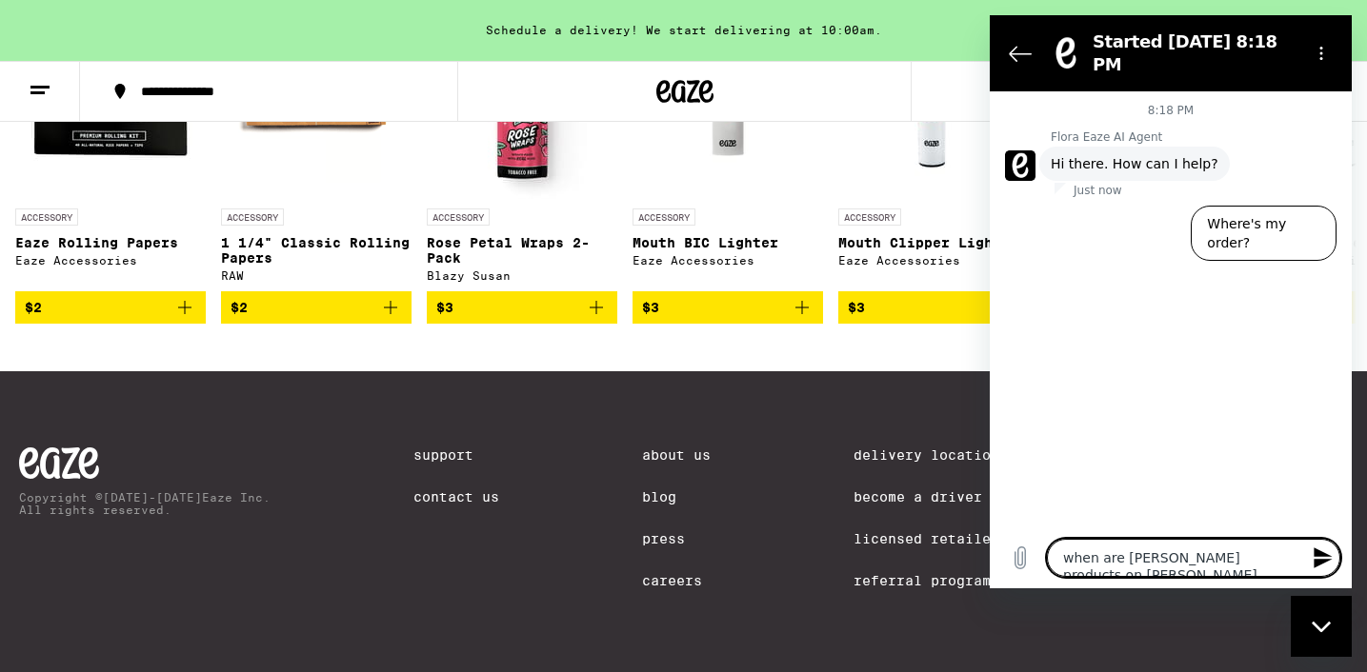
type textarea "when are [PERSON_NAME] products on sale"
type textarea "x"
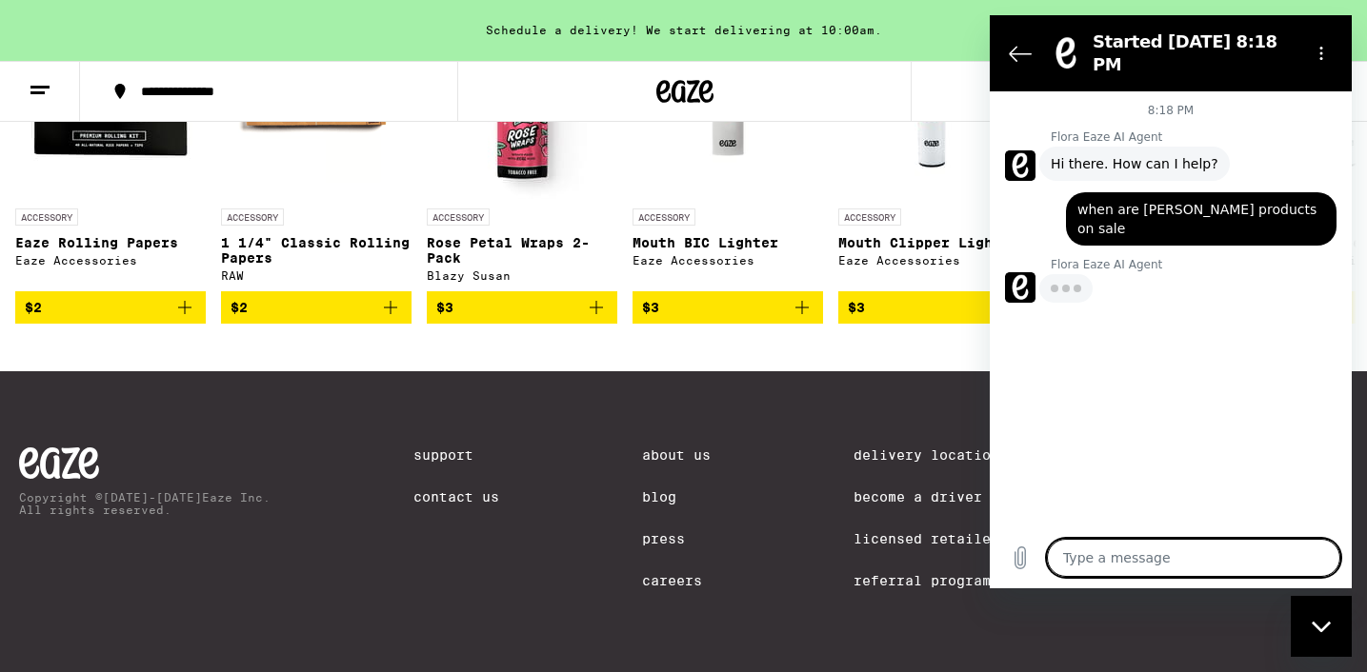
type textarea "x"
